Goal: Information Seeking & Learning: Understand process/instructions

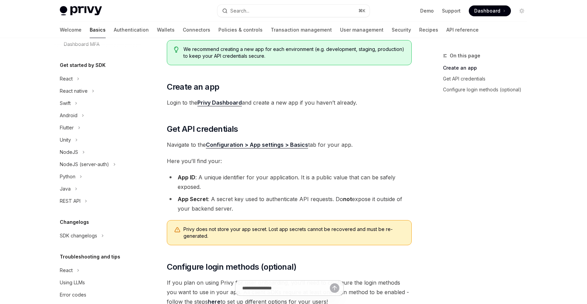
scroll to position [143, 0]
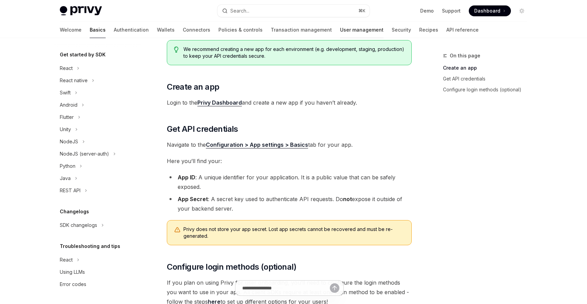
click at [340, 25] on link "User management" at bounding box center [361, 30] width 43 height 16
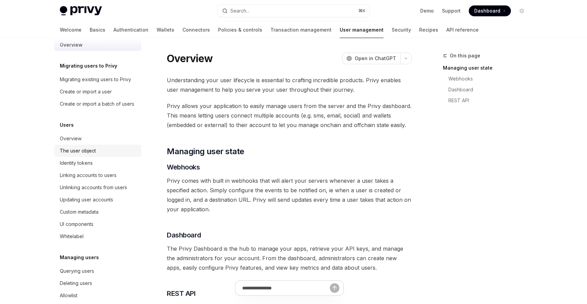
scroll to position [14, 0]
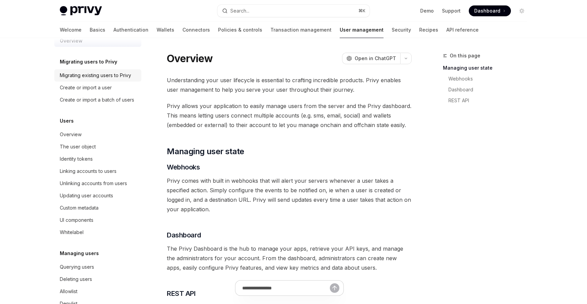
click at [89, 77] on div "Migrating existing users to Privy" at bounding box center [95, 75] width 71 height 8
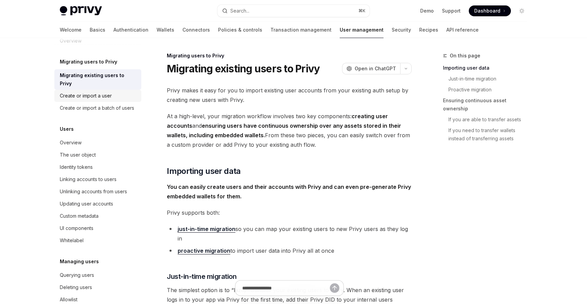
click at [89, 92] on div "Create or import a user" at bounding box center [86, 96] width 52 height 8
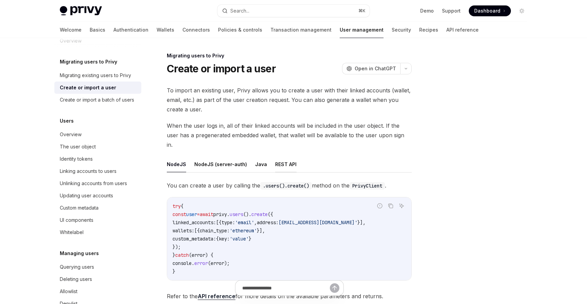
click at [285, 157] on button "REST API" at bounding box center [285, 164] width 21 height 16
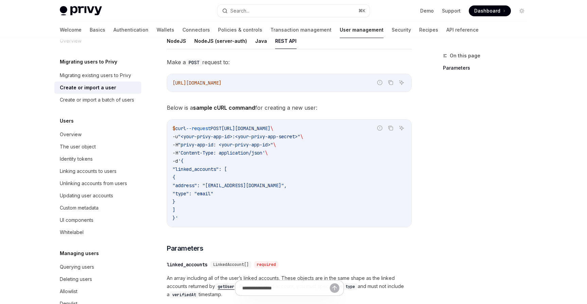
scroll to position [124, 0]
click at [100, 99] on div "Create or import a batch of users" at bounding box center [97, 100] width 74 height 8
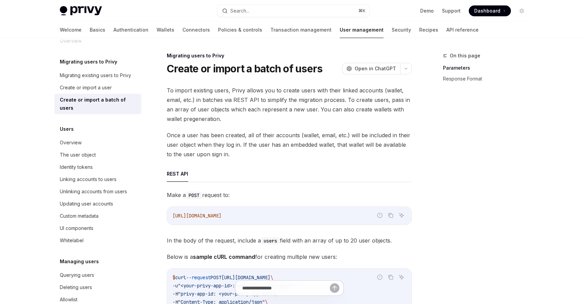
type textarea "*"
